Goal: Transaction & Acquisition: Purchase product/service

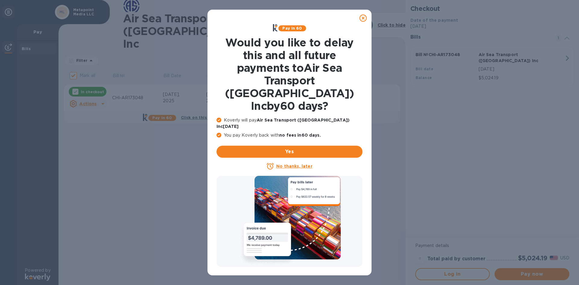
click at [292, 164] on u "No thanks, later" at bounding box center [294, 166] width 36 height 5
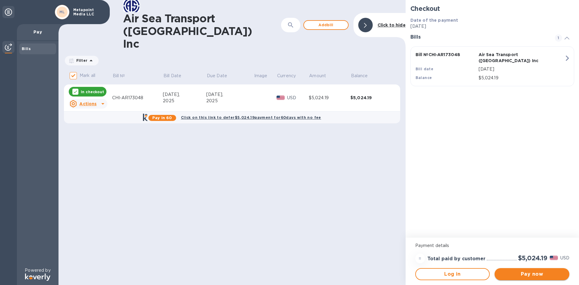
click at [528, 273] on span "Pay now" at bounding box center [531, 273] width 65 height 7
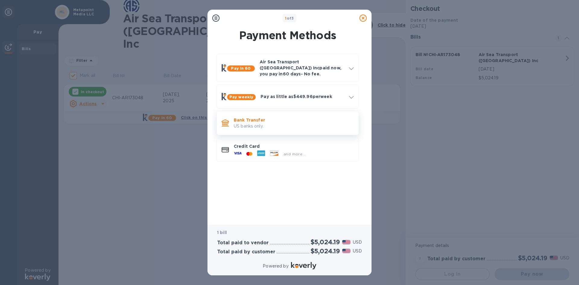
click at [245, 123] on p "US banks only." at bounding box center [294, 126] width 120 height 6
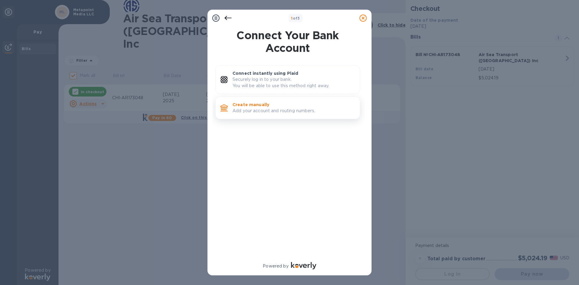
click at [244, 109] on p "Add your account and routing numbers." at bounding box center [293, 111] width 122 height 6
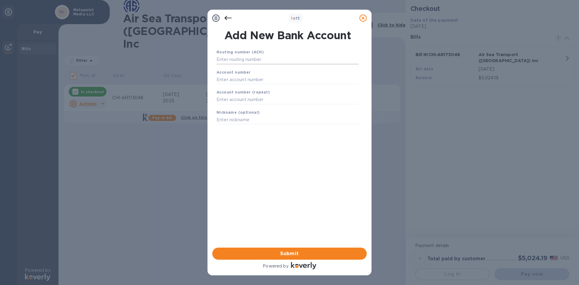
click at [239, 57] on input "text" at bounding box center [287, 59] width 142 height 9
click at [236, 58] on input "text" at bounding box center [287, 59] width 142 height 9
type input "125000024"
click at [242, 87] on input "text" at bounding box center [287, 87] width 142 height 9
click at [239, 87] on input "text" at bounding box center [287, 87] width 142 height 9
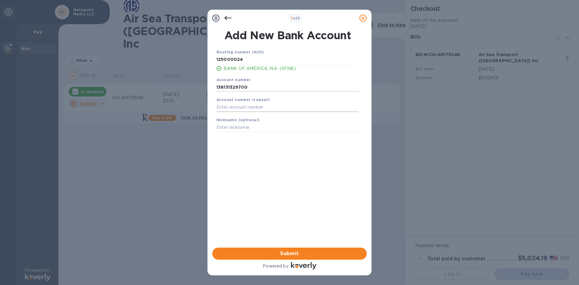
type input "138131329700"
click at [246, 108] on input "text" at bounding box center [287, 107] width 142 height 9
type input "138131329700"
click at [238, 125] on input "text" at bounding box center [287, 127] width 142 height 9
type input "Metapoint Media LLC"
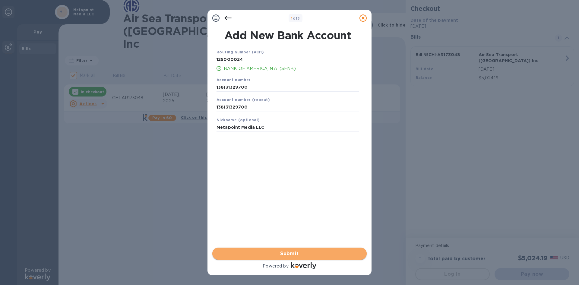
click at [264, 250] on span "Submit" at bounding box center [289, 253] width 145 height 7
